Goal: Navigation & Orientation: Find specific page/section

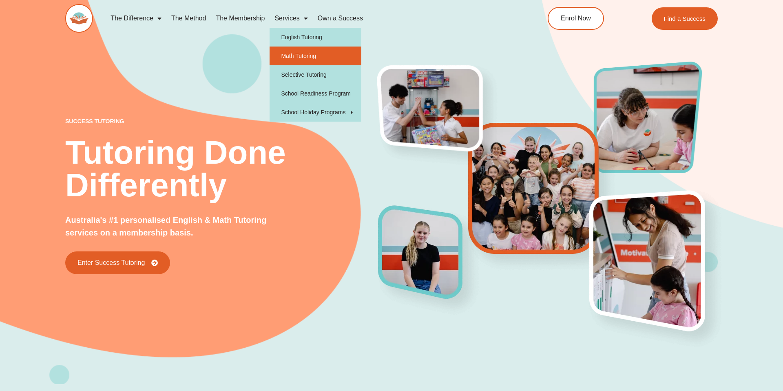
click at [303, 62] on link "Math Tutoring" at bounding box center [316, 55] width 92 height 19
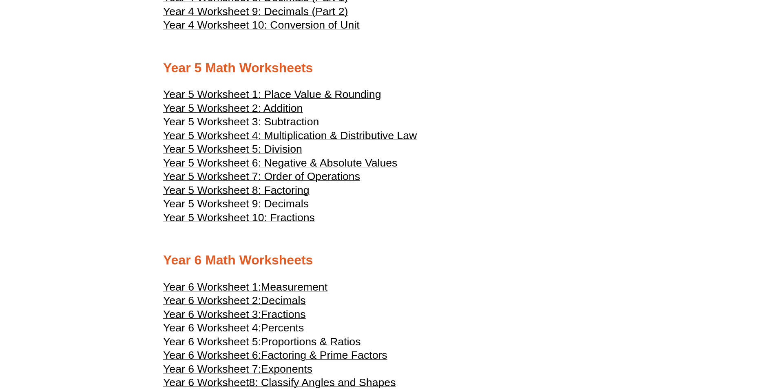
scroll to position [1268, 0]
